Goal: Task Accomplishment & Management: Manage account settings

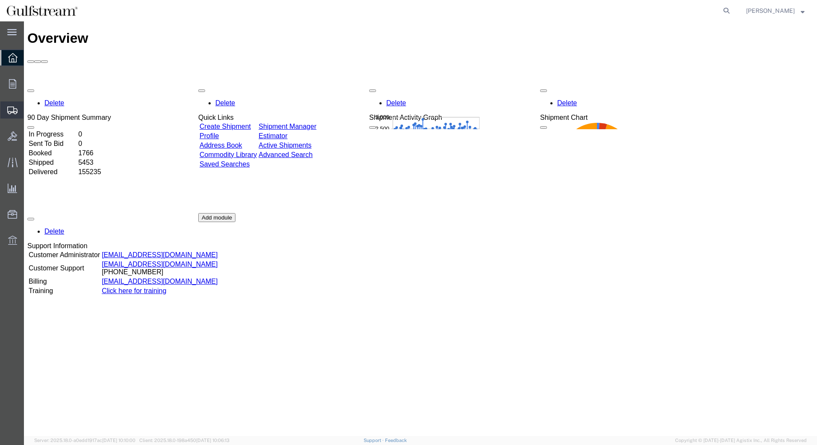
click at [29, 111] on span "Shipments" at bounding box center [27, 109] width 6 height 17
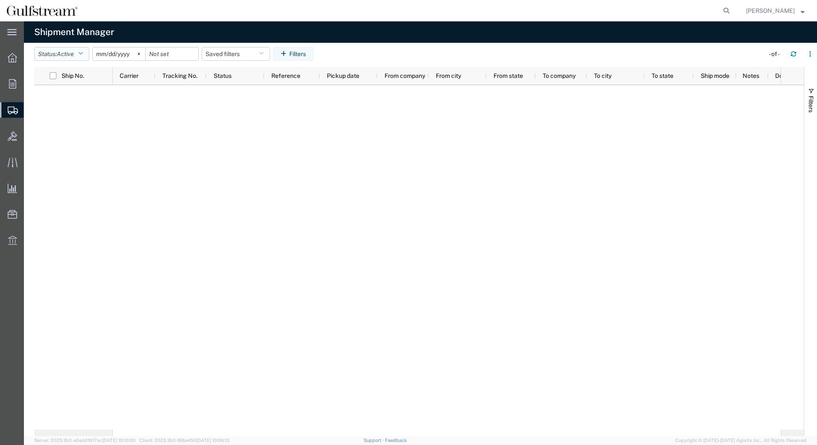
click at [82, 55] on icon "button" at bounding box center [80, 54] width 5 height 6
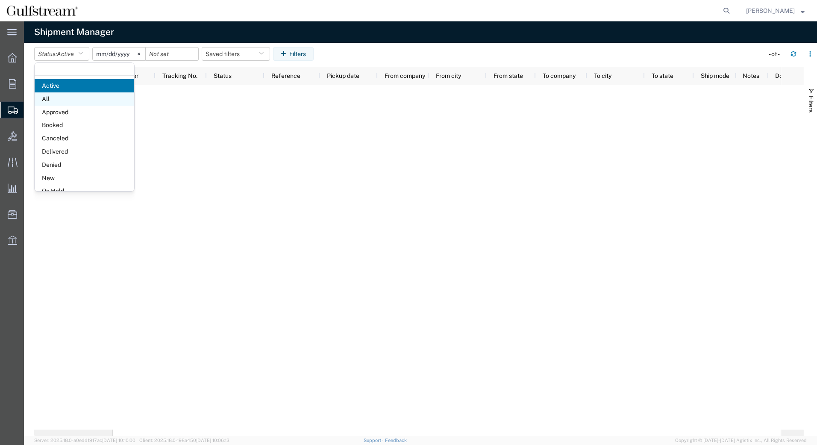
click at [59, 98] on span "All" at bounding box center [85, 98] width 100 height 13
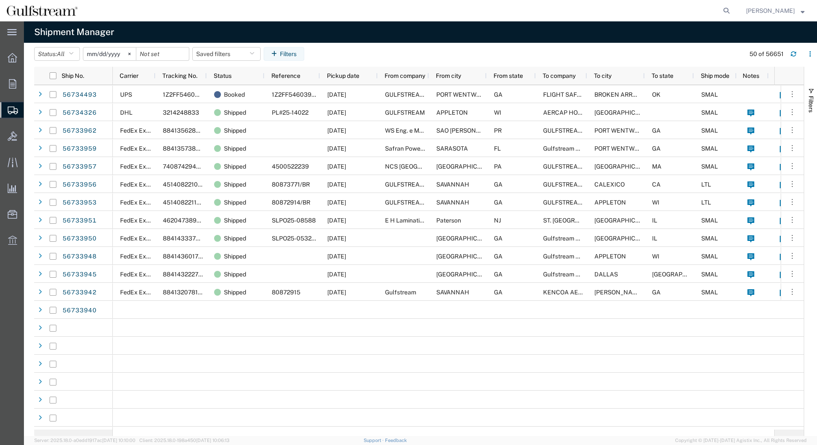
click at [121, 55] on input "[DATE]" at bounding box center [109, 53] width 53 height 13
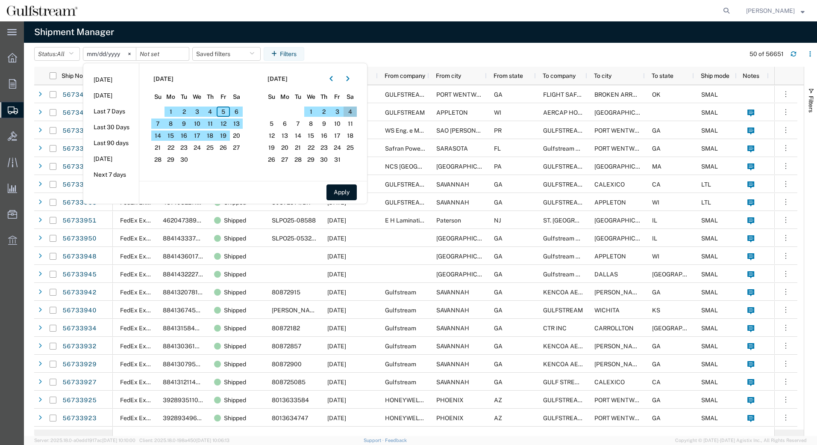
click at [354, 112] on span "4" at bounding box center [350, 111] width 13 height 10
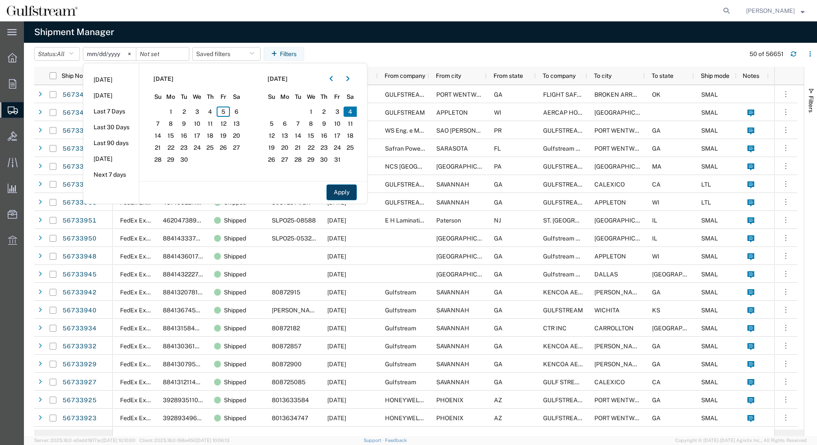
click at [345, 190] on button "Apply" at bounding box center [342, 192] width 30 height 16
type input "[DATE]"
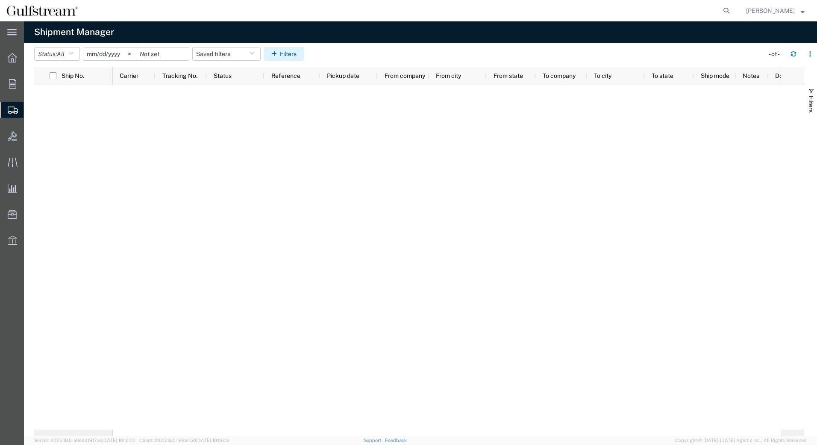
click at [294, 53] on button "Filters" at bounding box center [284, 54] width 41 height 14
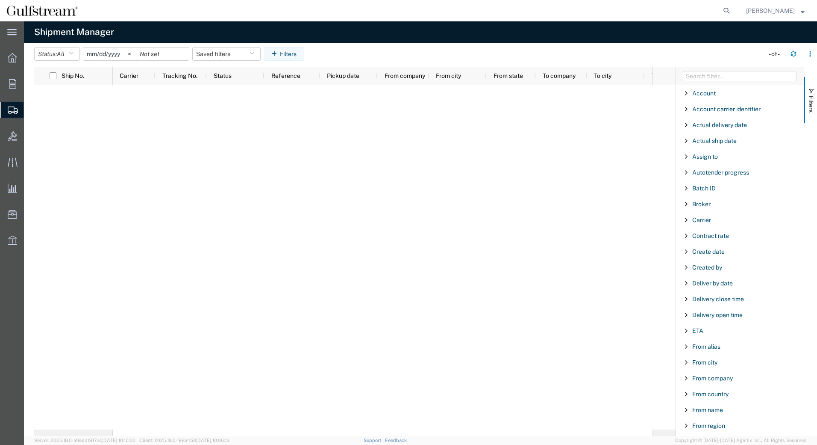
click at [687, 362] on span "Filter List 66 Filters" at bounding box center [686, 362] width 7 height 7
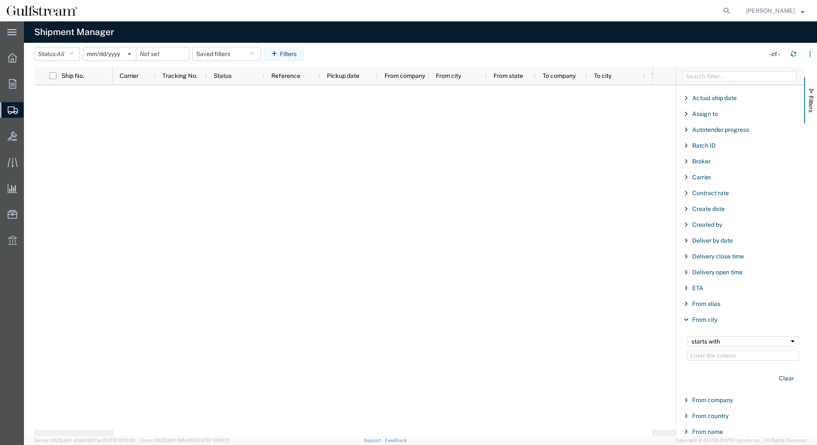
click at [706, 357] on input "Filter Value" at bounding box center [743, 355] width 112 height 10
click at [711, 356] on input "stu" at bounding box center [743, 355] width 112 height 10
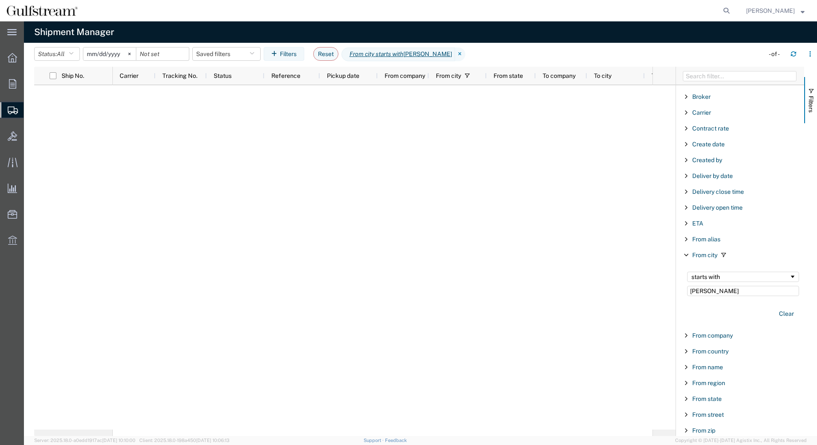
scroll to position [128, 0]
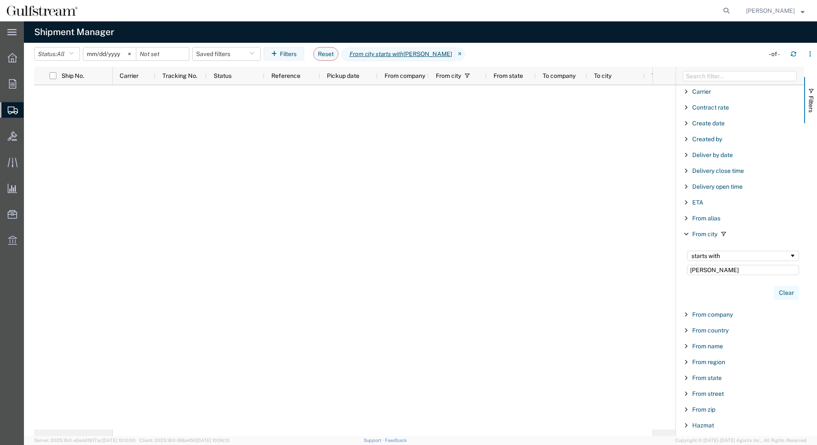
type input "[PERSON_NAME]"
click at [777, 292] on button "Clear" at bounding box center [786, 293] width 25 height 14
click at [107, 56] on input "[DATE]" at bounding box center [109, 53] width 53 height 13
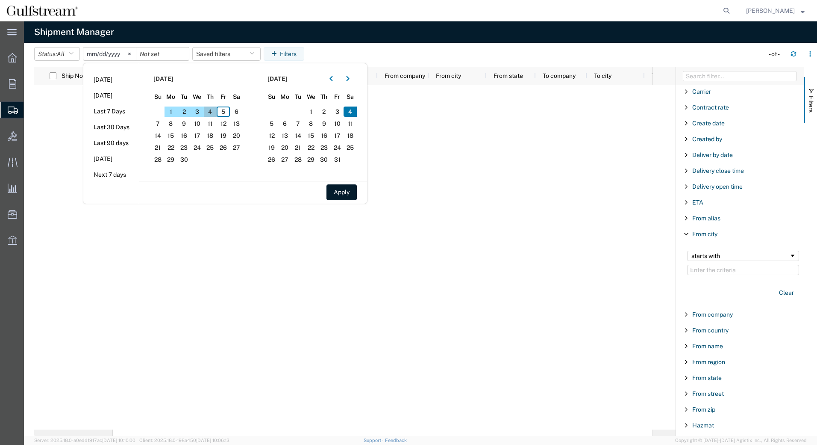
click at [213, 112] on span "4" at bounding box center [210, 111] width 13 height 10
click at [344, 191] on button "Apply" at bounding box center [342, 192] width 30 height 16
type input "[DATE]"
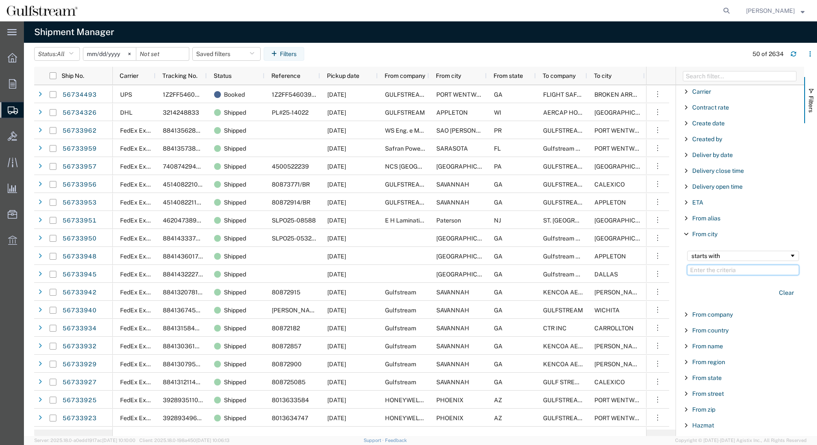
click at [701, 268] on input "Filter Value" at bounding box center [743, 270] width 112 height 10
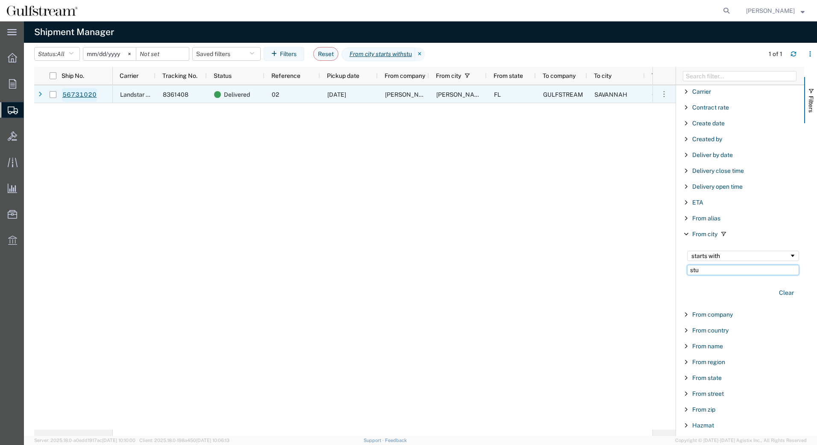
type input "stu"
click at [71, 94] on link "56731020" at bounding box center [79, 95] width 35 height 14
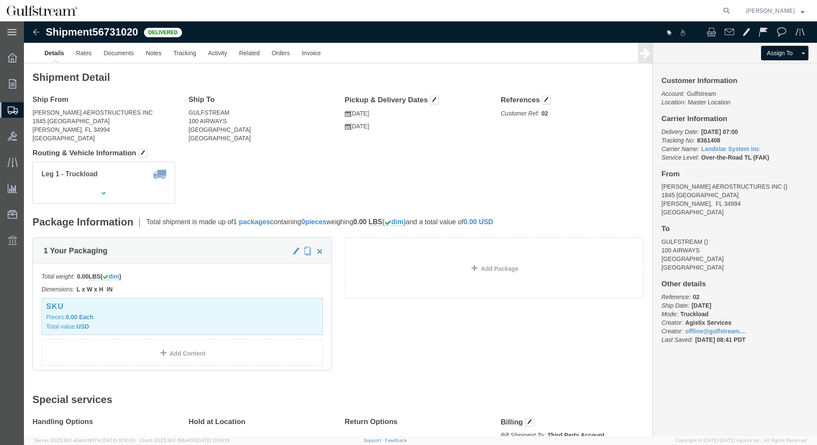
click img
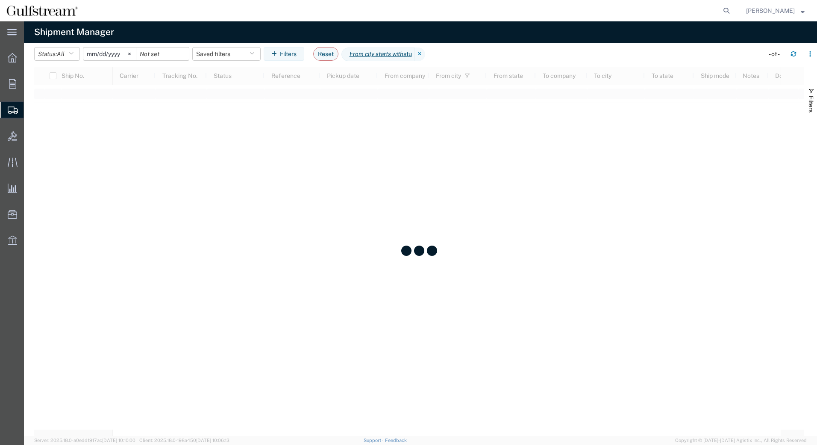
click at [121, 55] on input "[DATE]" at bounding box center [109, 53] width 53 height 13
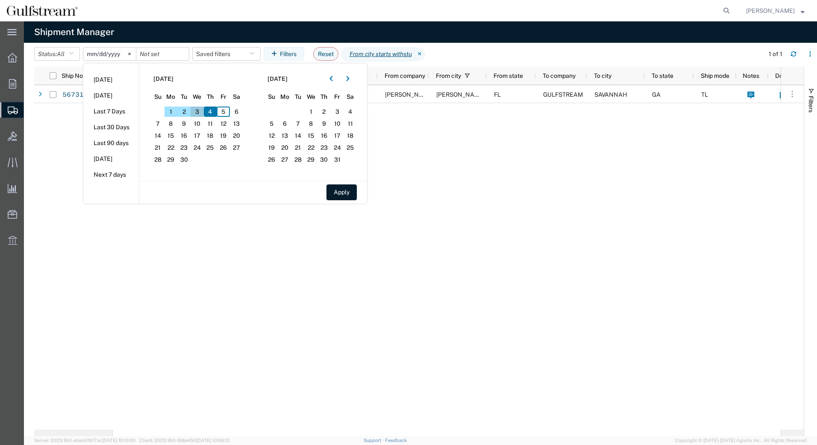
click at [200, 112] on span "3" at bounding box center [197, 111] width 13 height 10
click at [339, 189] on button "Apply" at bounding box center [342, 192] width 30 height 16
type input "[DATE]"
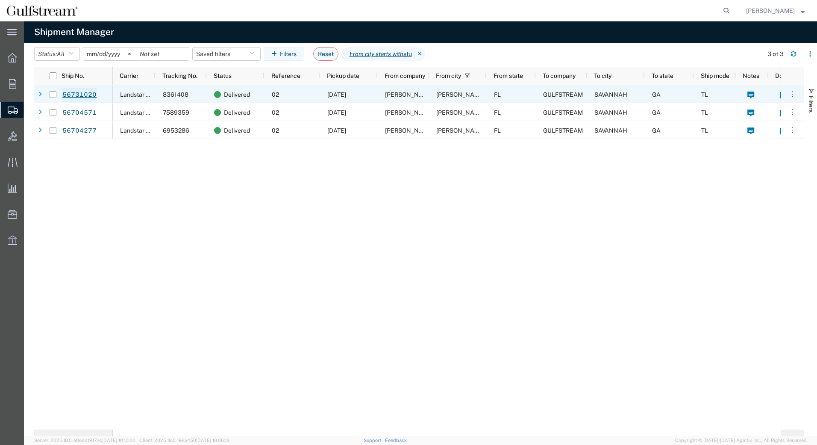
click at [80, 95] on link "56731020" at bounding box center [79, 95] width 35 height 14
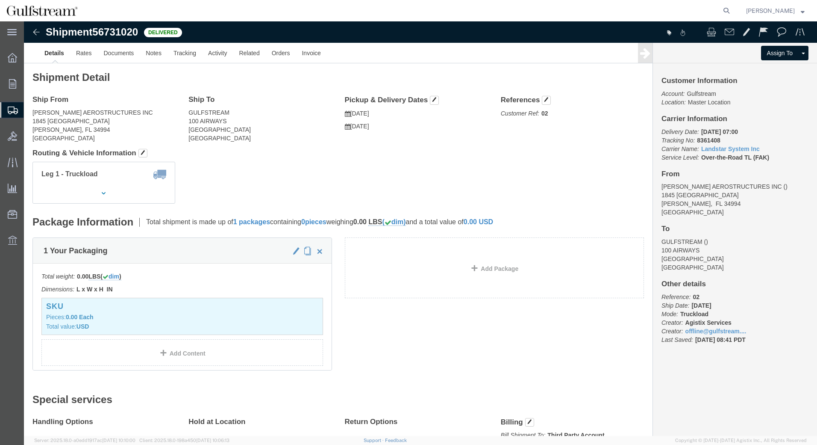
click img
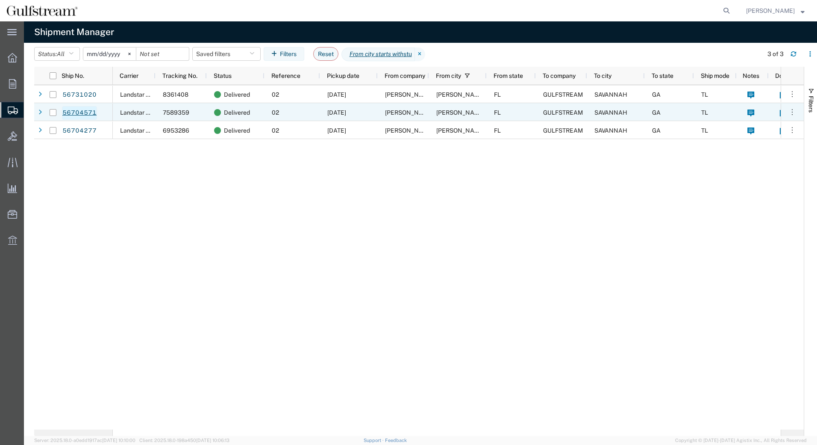
click at [85, 111] on link "56704571" at bounding box center [79, 113] width 35 height 14
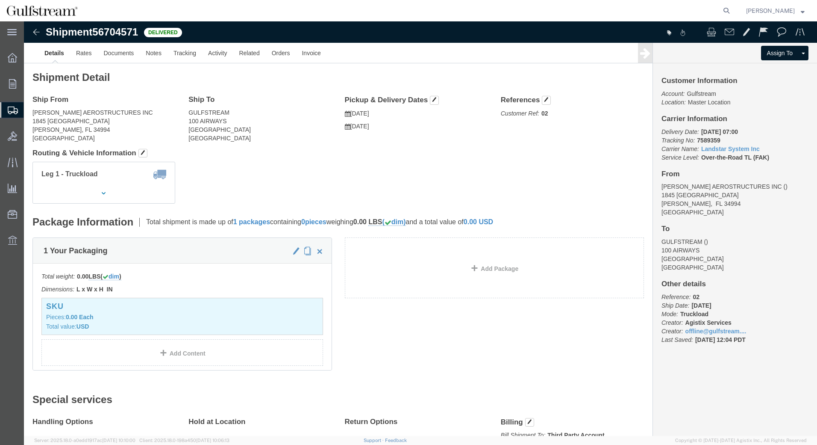
click img
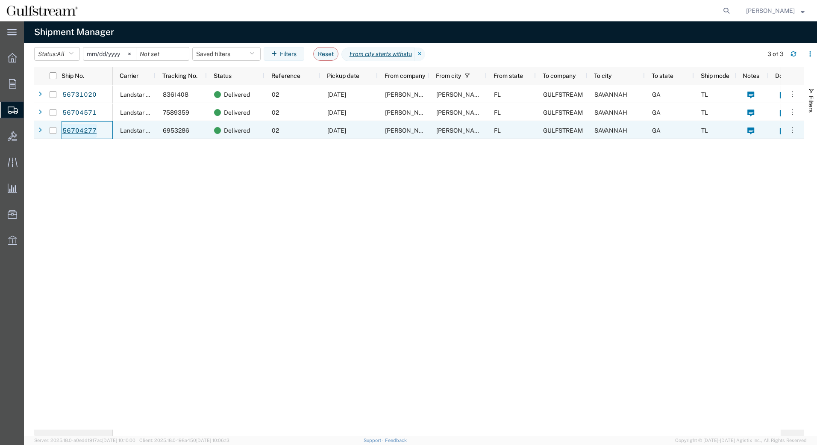
click at [80, 132] on link "56704277" at bounding box center [79, 131] width 35 height 14
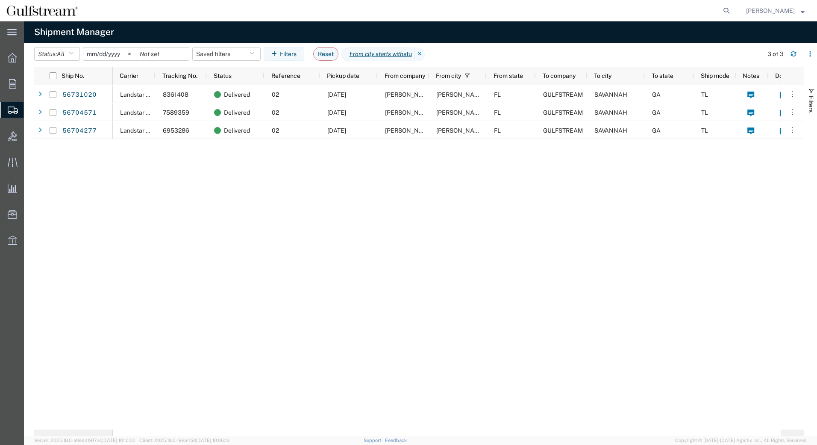
click at [122, 55] on input "[DATE]" at bounding box center [109, 53] width 53 height 13
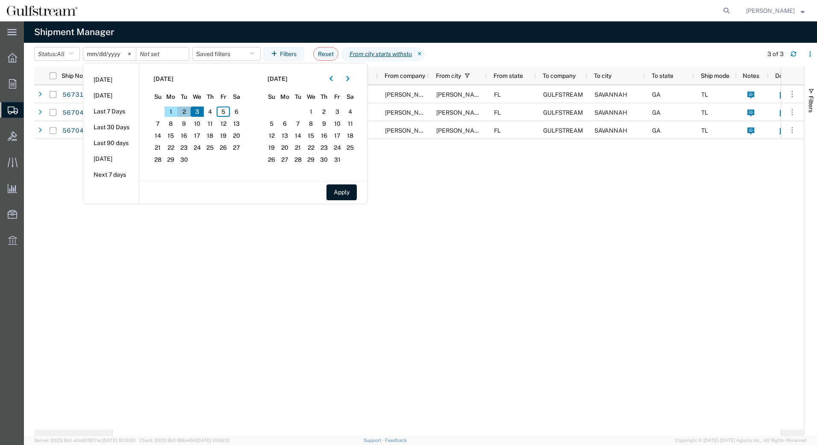
click at [185, 113] on span "2" at bounding box center [183, 111] width 13 height 10
click at [339, 194] on button "Apply" at bounding box center [342, 192] width 30 height 16
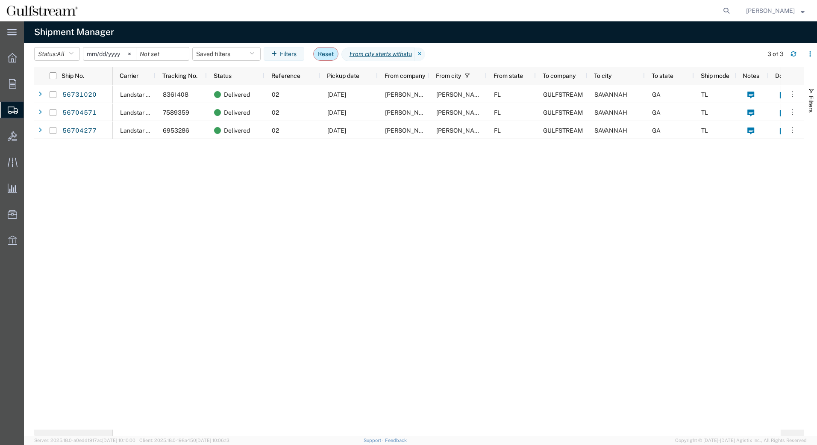
click at [337, 52] on button "Reset" at bounding box center [325, 54] width 25 height 14
type input "[DATE]"
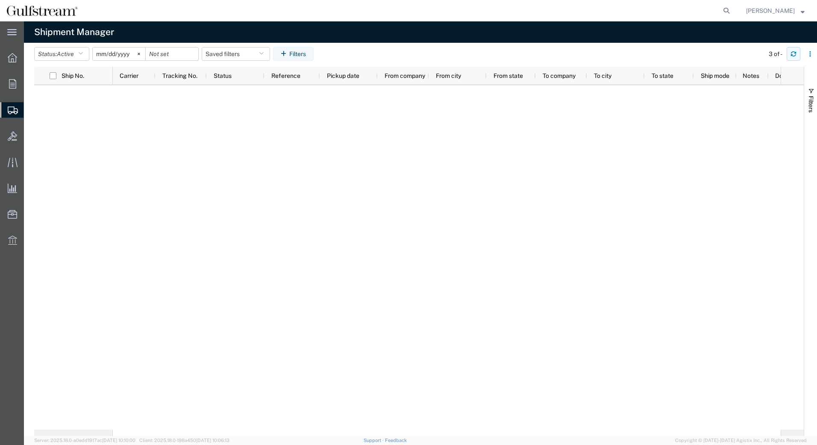
click at [796, 55] on icon "button" at bounding box center [794, 54] width 6 height 6
